Goal: Task Accomplishment & Management: Use online tool/utility

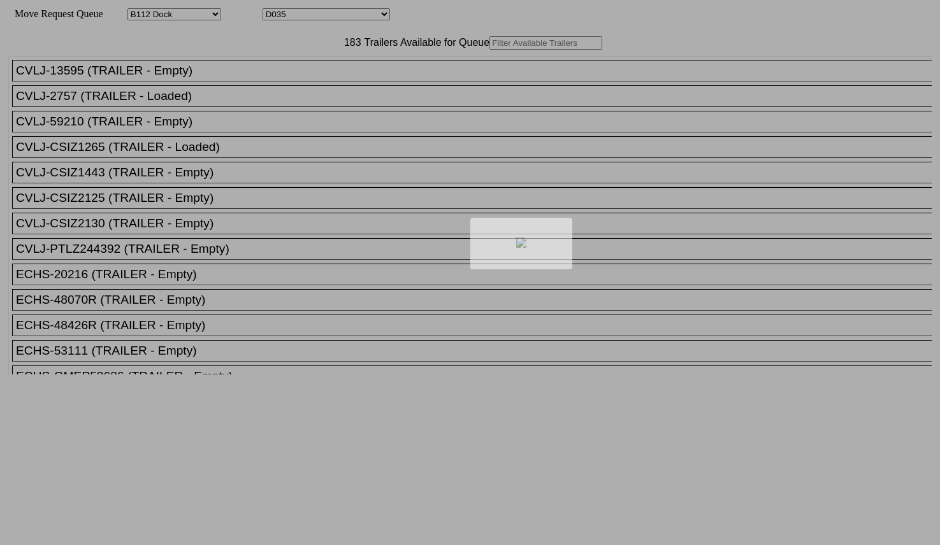
select select "121"
select select "3281"
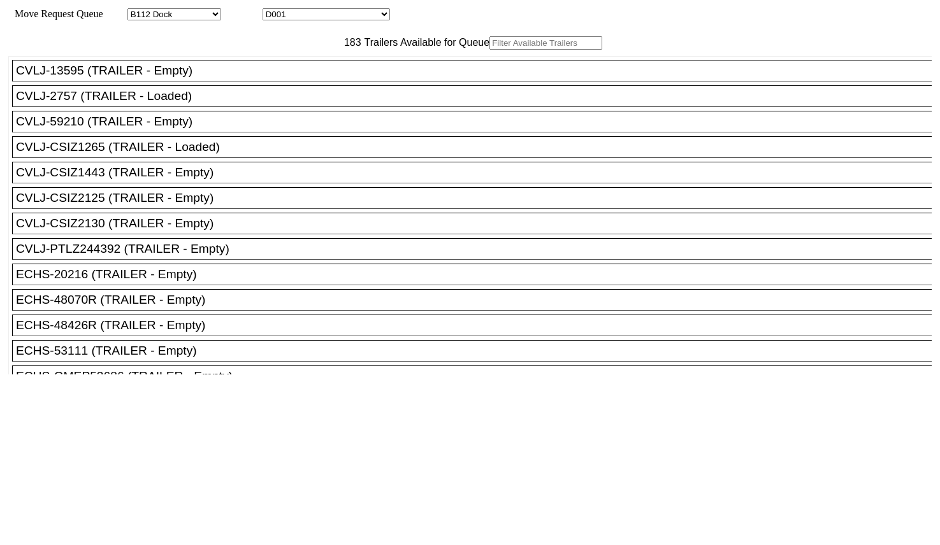
click at [489, 50] on input "text" at bounding box center [545, 42] width 113 height 13
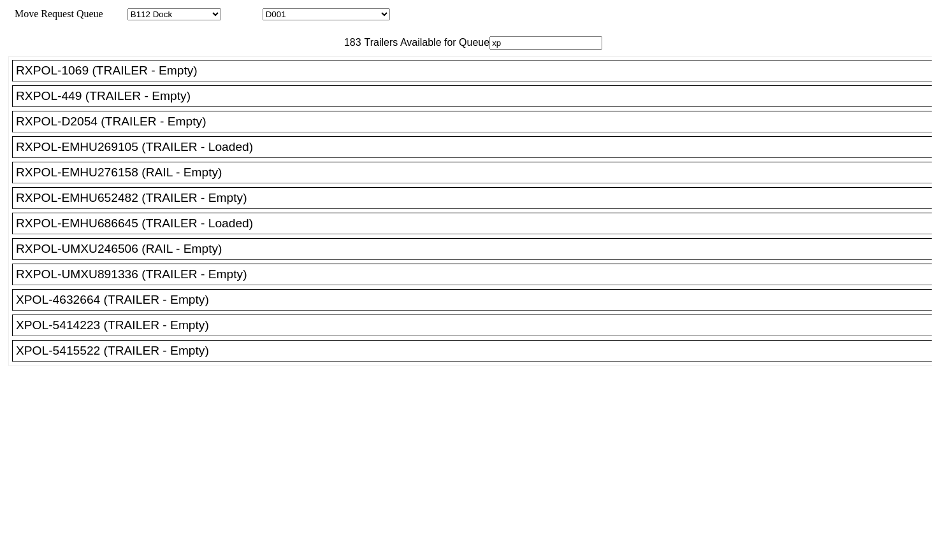
scroll to position [39, 0]
type input "xp"
click at [217, 333] on div "XPOL-5414223 (TRAILER - Empty)" at bounding box center [477, 326] width 923 height 14
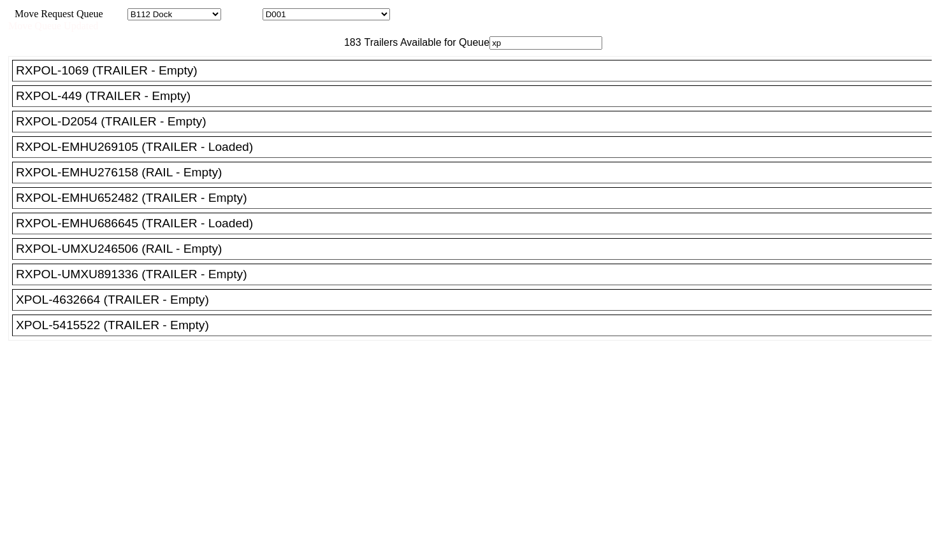
scroll to position [11, 0]
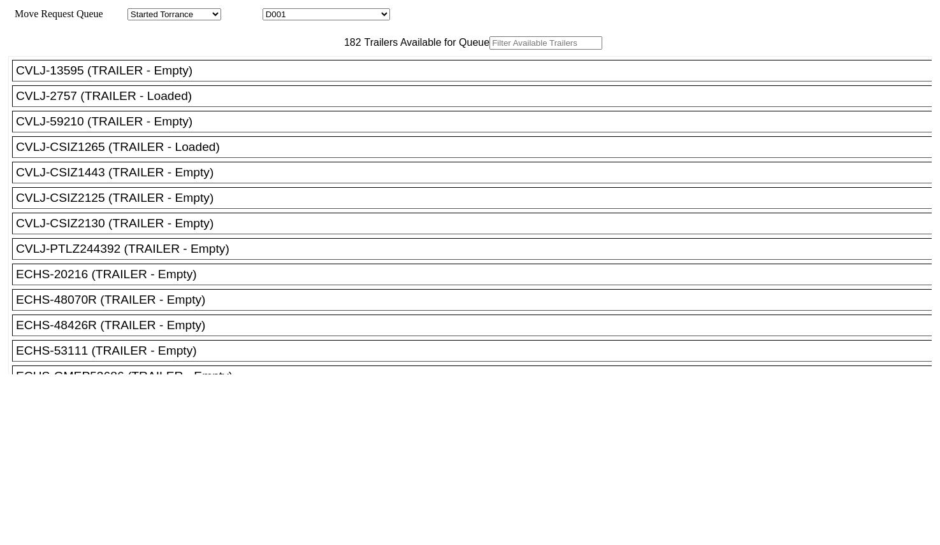
click at [489, 50] on input "text" at bounding box center [545, 42] width 113 height 13
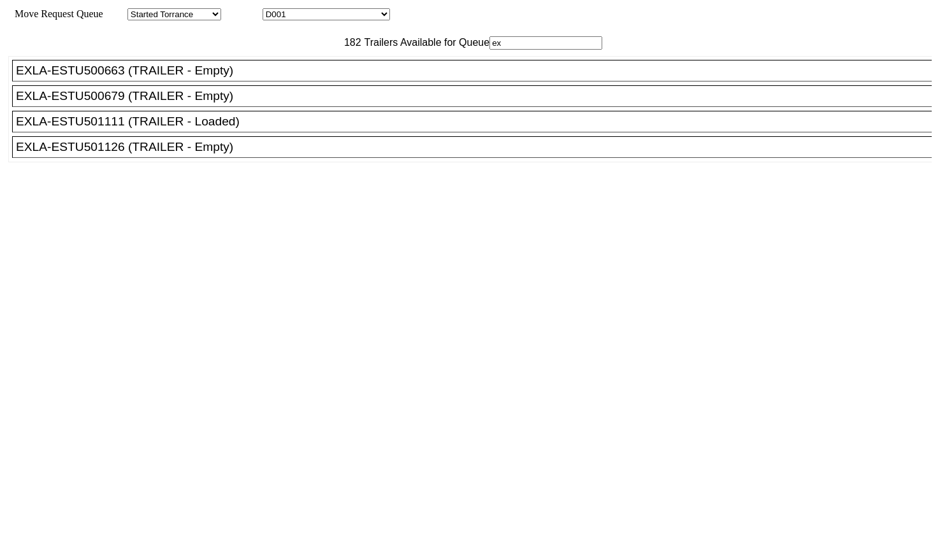
type input "ex"
click at [233, 154] on div "EXLA-ESTU501126 (TRAILER - Empty)" at bounding box center [477, 147] width 923 height 14
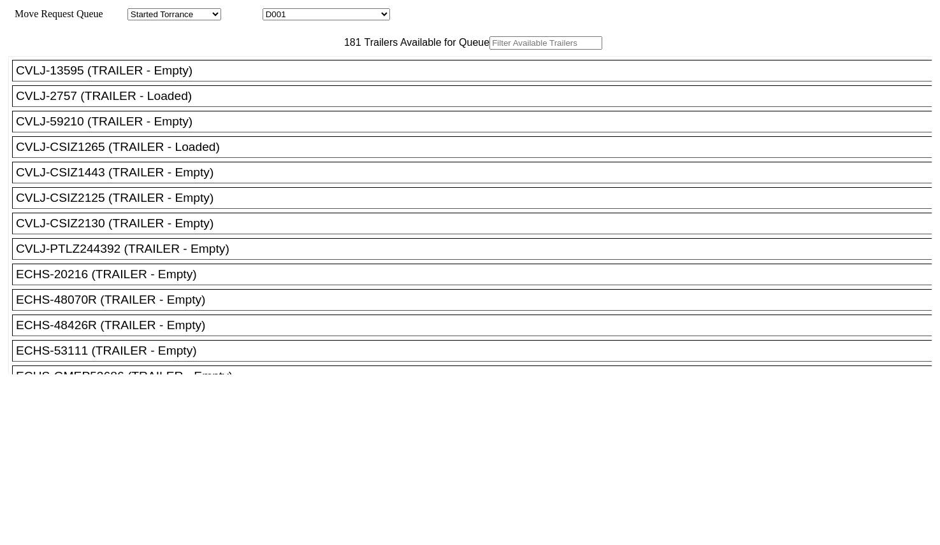
click at [489, 50] on input "text" at bounding box center [545, 42] width 113 height 13
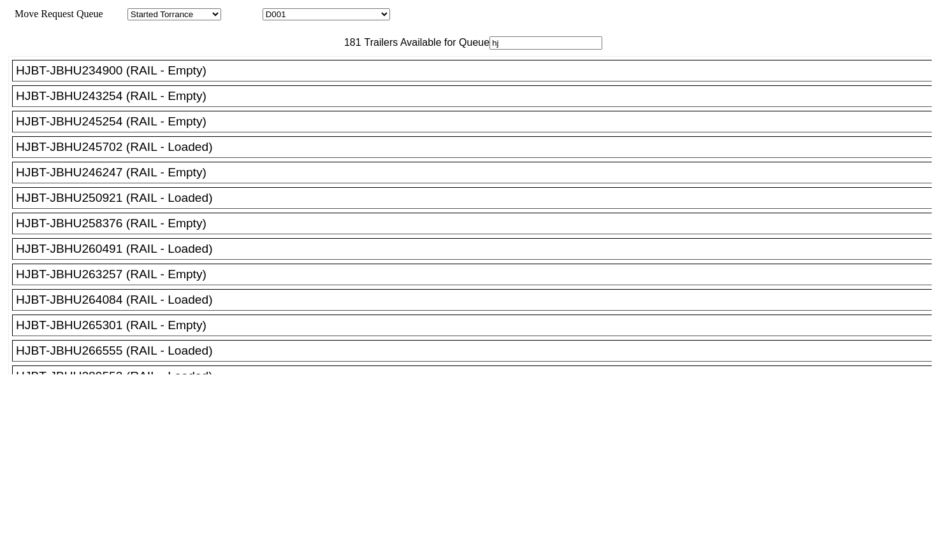
type input "hj"
click at [209, 231] on div "HJBT-JBHU258376 (RAIL - Empty)" at bounding box center [477, 224] width 923 height 14
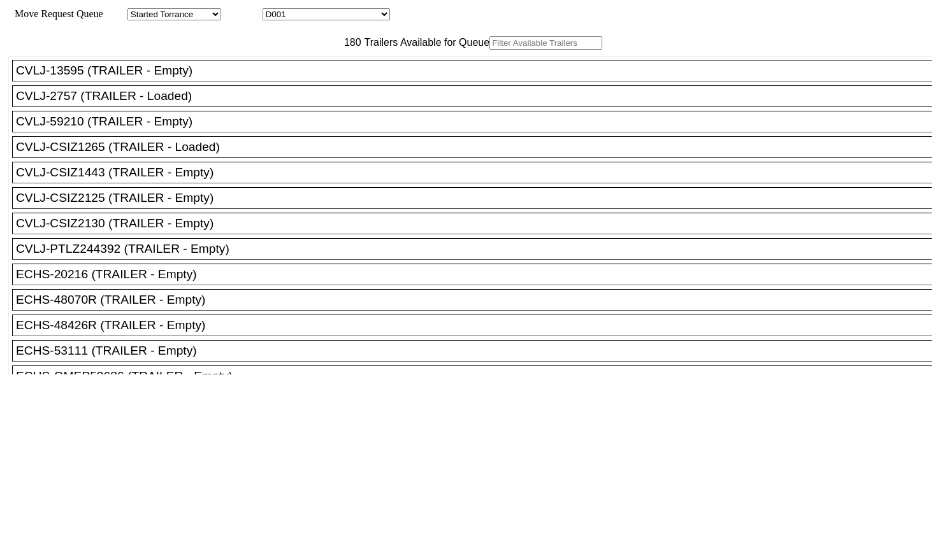
click at [489, 50] on input "text" at bounding box center [545, 42] width 113 height 13
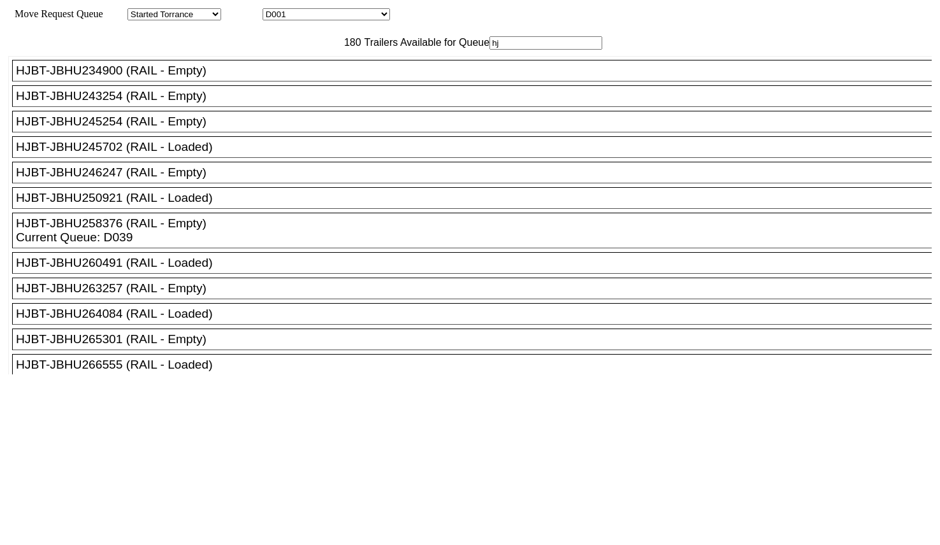
type input "hj"
click at [198, 180] on div "HJBT-JBHU246247 (RAIL - Empty)" at bounding box center [477, 173] width 923 height 14
